Goal: Information Seeking & Learning: Learn about a topic

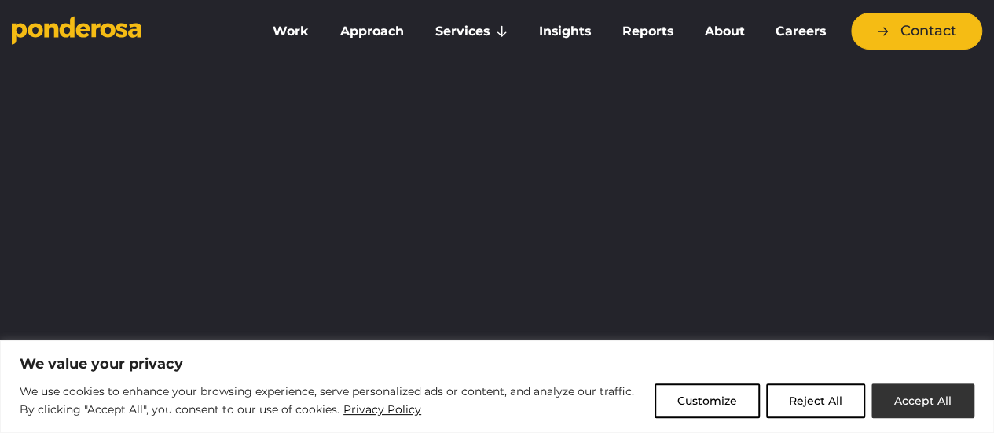
click at [913, 401] on button "Accept All" at bounding box center [922, 400] width 103 height 35
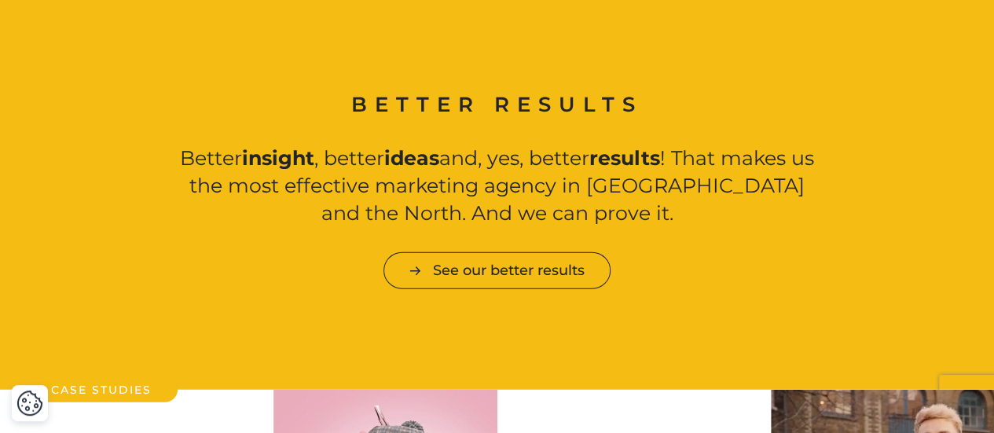
scroll to position [1852, 0]
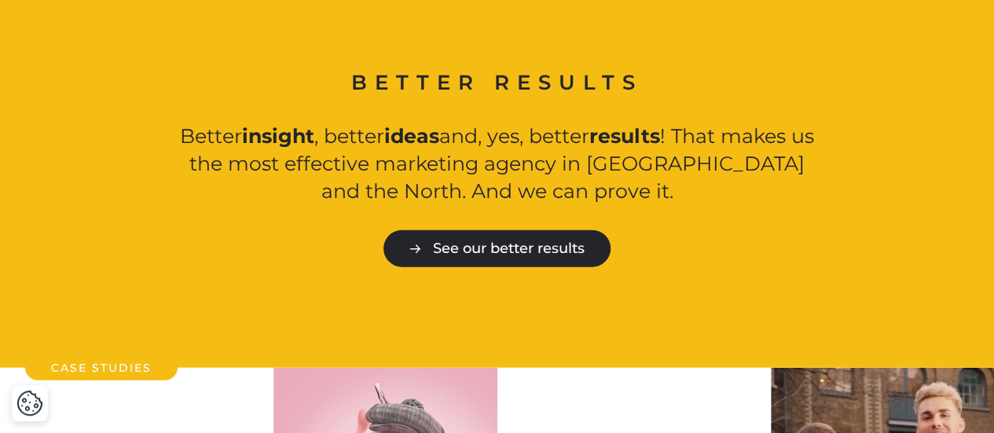
click at [560, 247] on link "See our better results" at bounding box center [496, 248] width 227 height 37
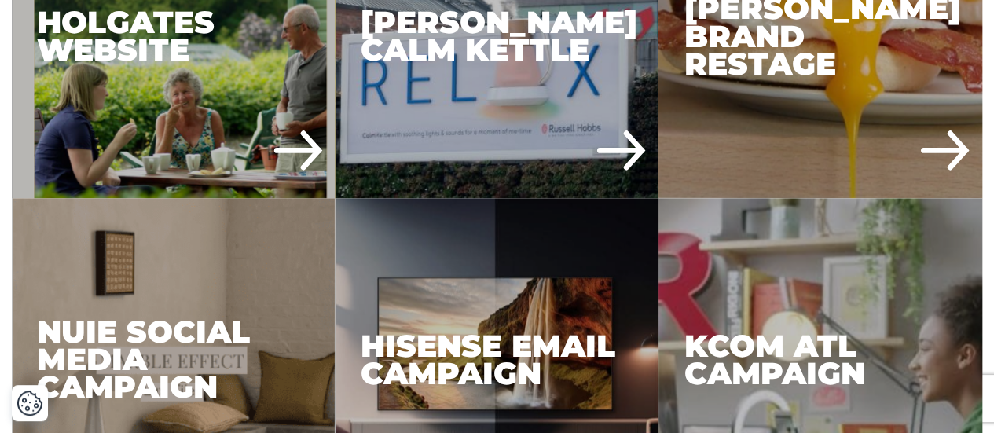
scroll to position [877, 0]
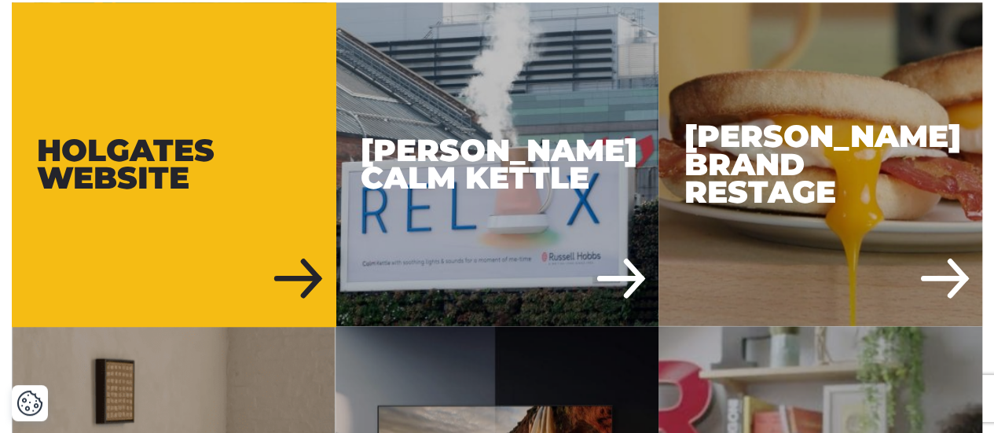
click at [258, 222] on div "Holgates Website" at bounding box center [174, 164] width 324 height 324
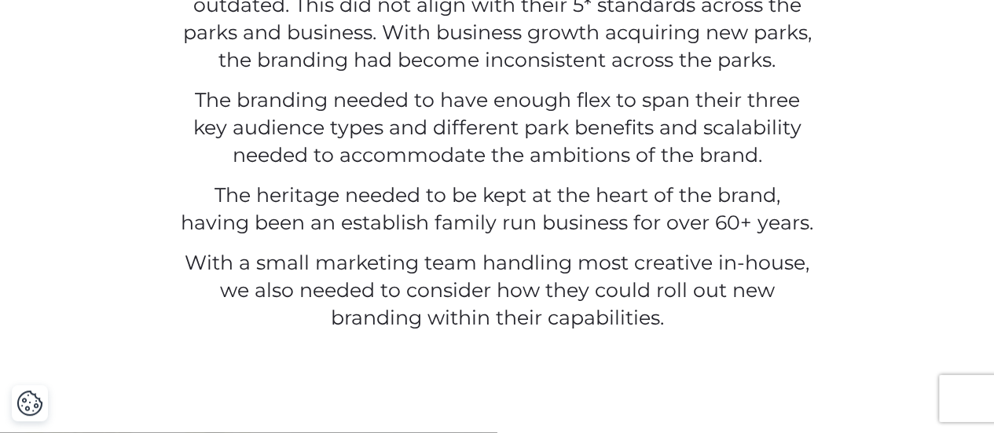
scroll to position [727, 0]
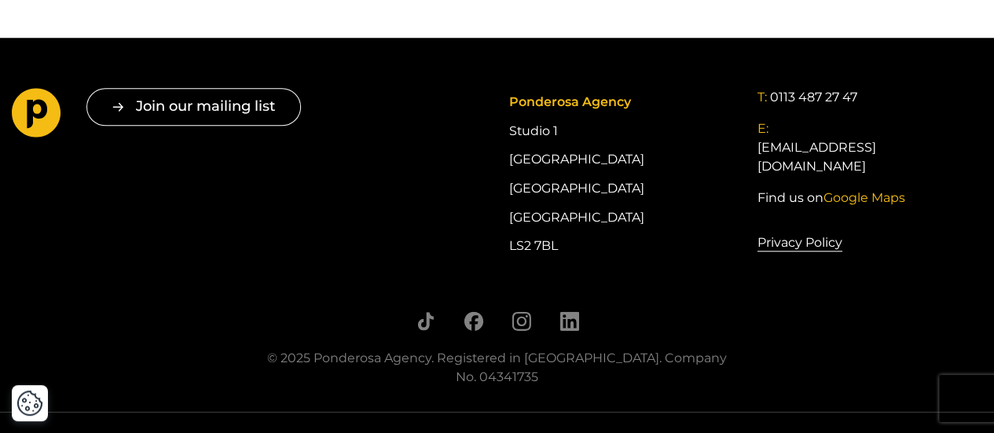
scroll to position [6713, 0]
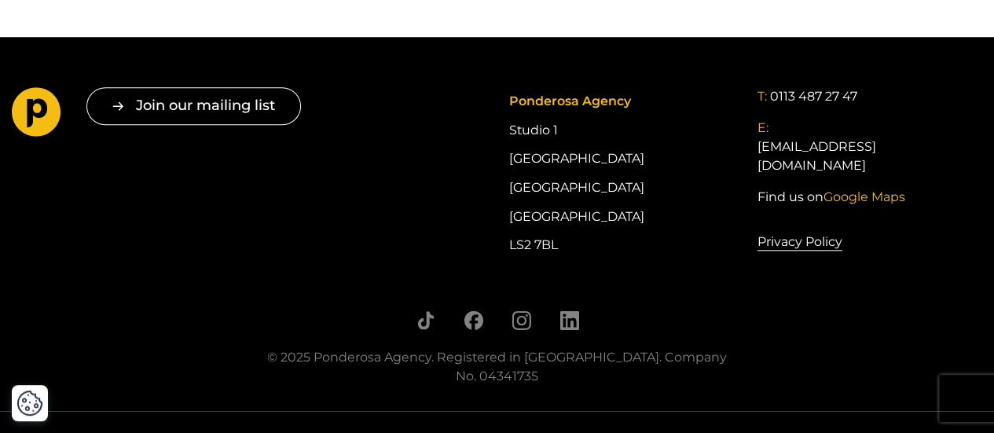
drag, startPoint x: 559, startPoint y: 244, endPoint x: 489, endPoint y: 138, distance: 126.8
click at [489, 138] on div "Join our mailing list " * " indicates required fields Email * Consent * I give …" at bounding box center [497, 173] width 994 height 172
click at [567, 227] on div "Ponderosa Agency Studio [STREET_ADDRESS]" at bounding box center [620, 173] width 225 height 172
drag, startPoint x: 570, startPoint y: 240, endPoint x: 499, endPoint y: 97, distance: 160.5
click at [499, 97] on div "Join our mailing list " * " indicates required fields Email * Consent * I give …" at bounding box center [497, 173] width 994 height 172
